Goal: Information Seeking & Learning: Learn about a topic

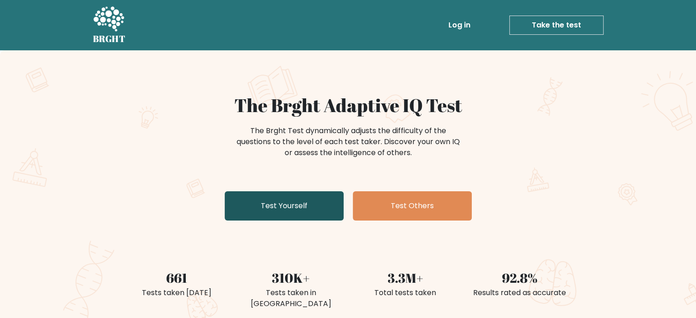
click at [229, 208] on link "Test Yourself" at bounding box center [284, 205] width 119 height 29
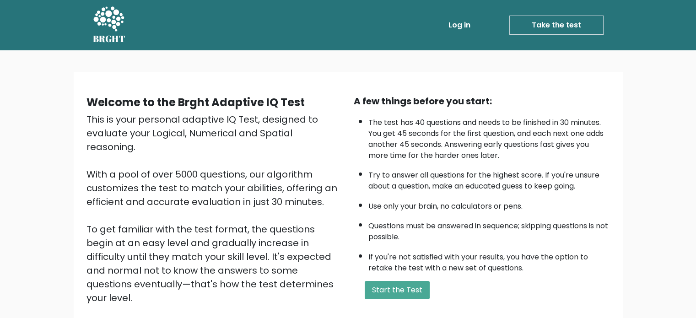
click at [549, 132] on li "The test has 40 questions and needs to be finished in 30 minutes. You get 45 se…" at bounding box center [489, 137] width 242 height 49
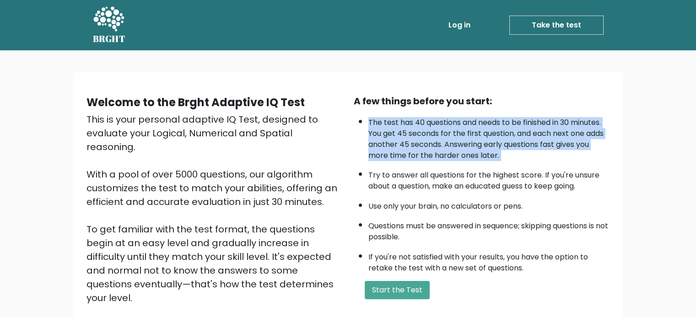
click at [549, 132] on li "The test has 40 questions and needs to be finished in 30 minutes. You get 45 se…" at bounding box center [489, 137] width 242 height 49
click at [510, 154] on li "The test has 40 questions and needs to be finished in 30 minutes. You get 45 se…" at bounding box center [489, 137] width 242 height 49
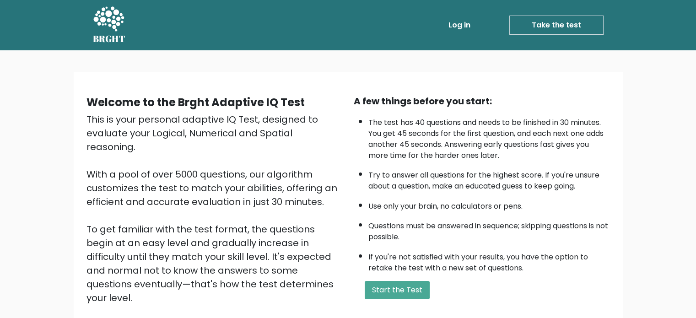
click at [482, 147] on li "The test has 40 questions and needs to be finished in 30 minutes. You get 45 se…" at bounding box center [489, 137] width 242 height 49
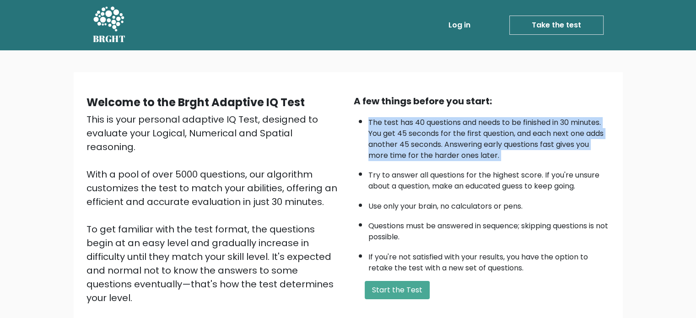
click at [482, 147] on li "The test has 40 questions and needs to be finished in 30 minutes. You get 45 se…" at bounding box center [489, 137] width 242 height 49
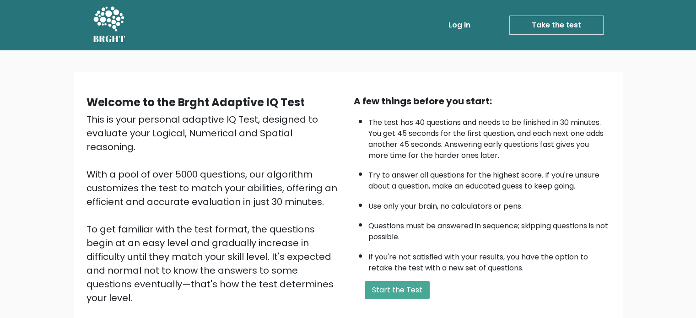
click at [478, 176] on li "Try to answer all questions for the highest score. If you're unsure about a que…" at bounding box center [489, 178] width 242 height 27
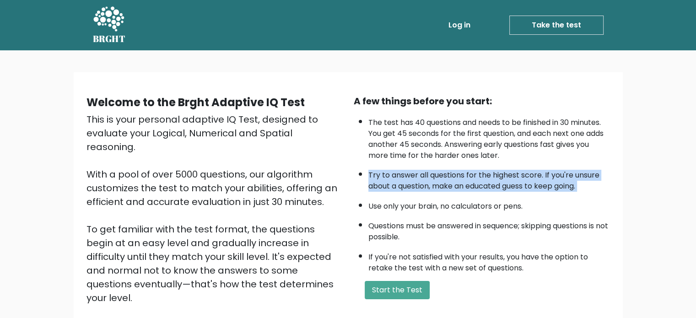
click at [478, 176] on li "Try to answer all questions for the highest score. If you're unsure about a que…" at bounding box center [489, 178] width 242 height 27
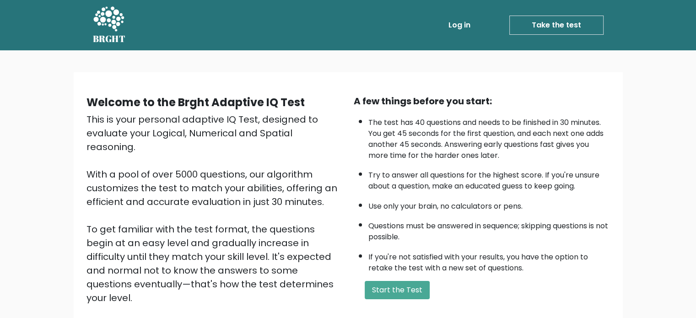
click at [464, 206] on li "Use only your brain, no calculators or pens." at bounding box center [489, 204] width 242 height 16
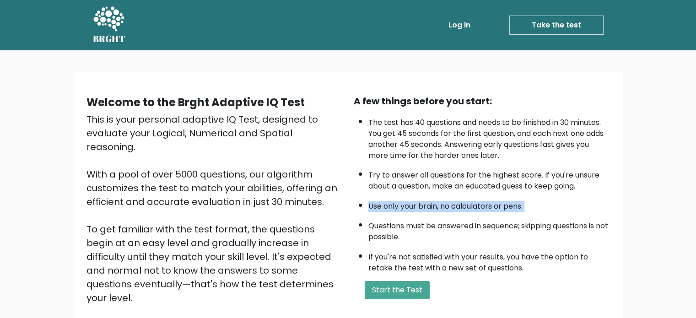
click at [464, 206] on li "Use only your brain, no calculators or pens." at bounding box center [489, 204] width 242 height 16
